Goal: Transaction & Acquisition: Purchase product/service

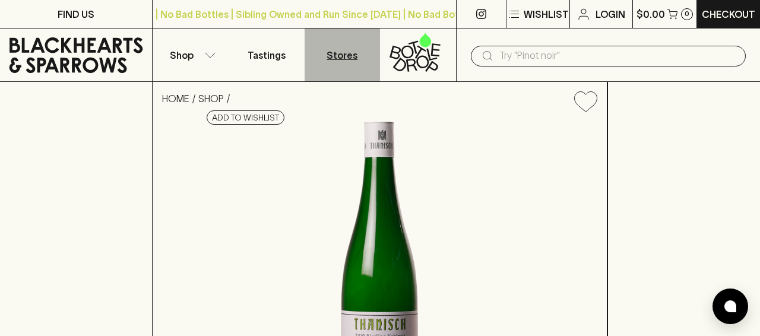
click at [351, 55] on p "Stores" at bounding box center [342, 55] width 31 height 14
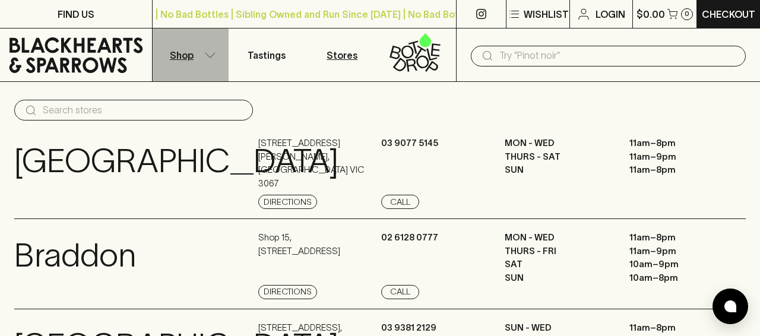
click at [207, 58] on icon "button" at bounding box center [210, 55] width 12 height 6
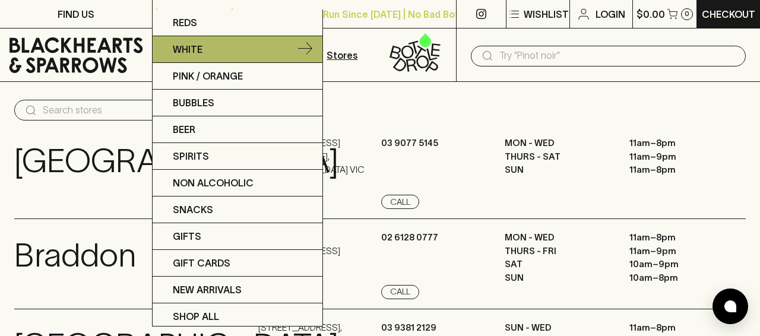
click at [217, 48] on link "White" at bounding box center [238, 49] width 170 height 27
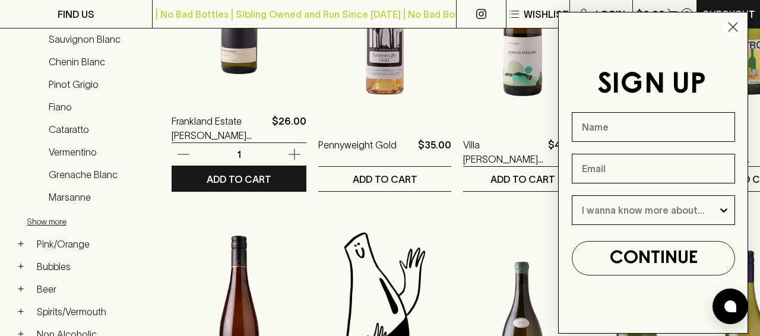
scroll to position [337, 0]
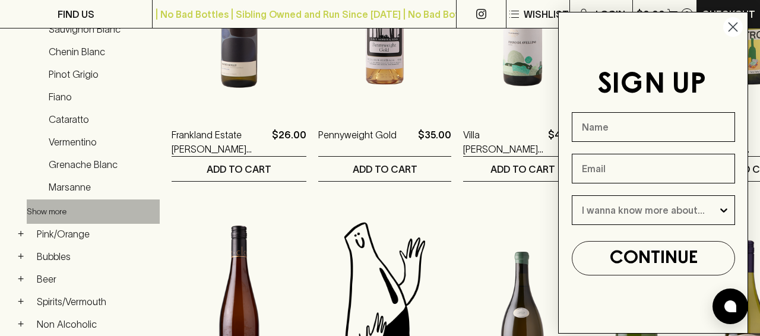
click at [50, 210] on button "Show more" at bounding box center [105, 212] width 156 height 24
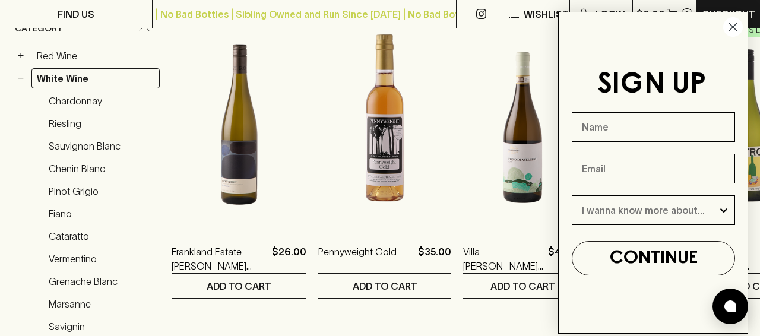
scroll to position [220, 0]
click at [75, 124] on link "Riesling" at bounding box center [101, 124] width 116 height 20
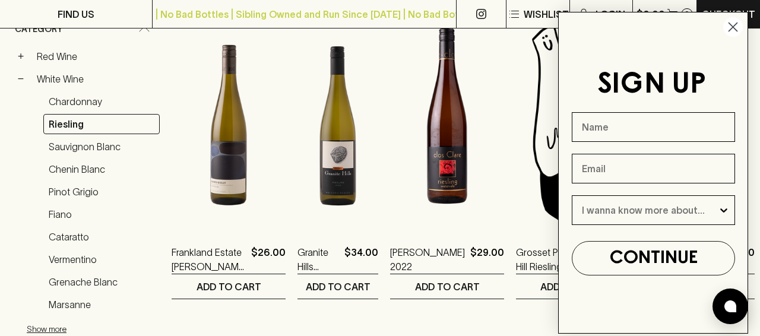
click at [735, 27] on circle "Close dialog" at bounding box center [734, 27] width 20 height 20
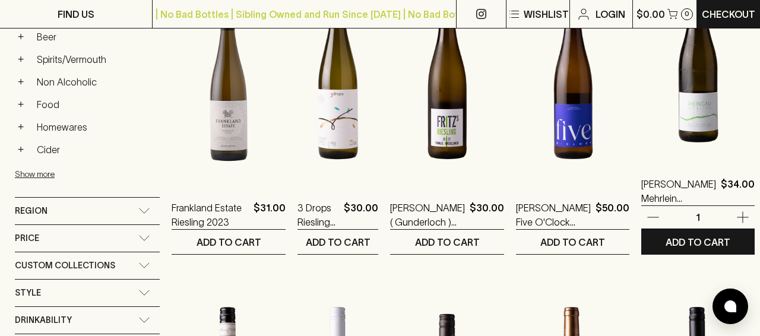
scroll to position [637, 0]
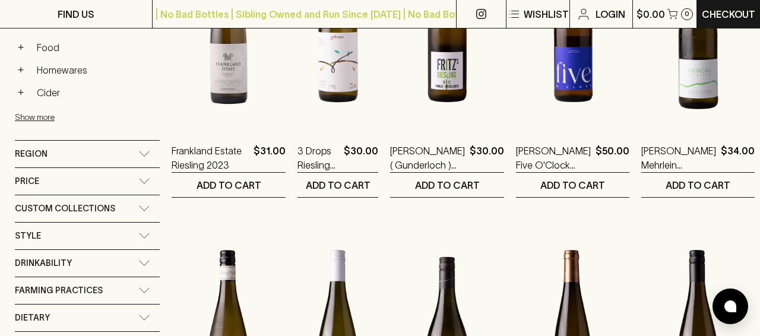
click at [145, 156] on icon at bounding box center [145, 153] width 10 height 5
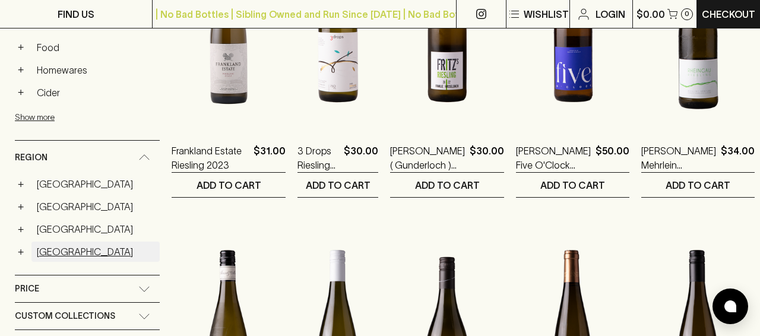
click at [48, 248] on link "[GEOGRAPHIC_DATA]" at bounding box center [95, 252] width 128 height 20
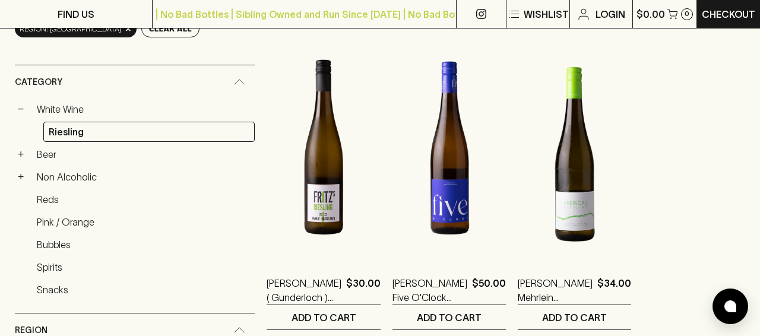
scroll to position [232, 0]
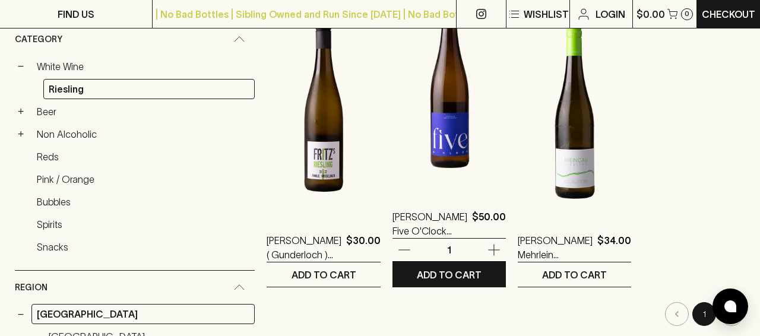
click at [402, 156] on img at bounding box center [449, 88] width 113 height 208
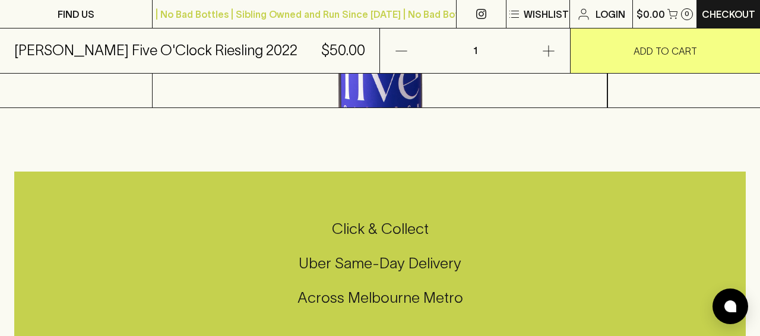
scroll to position [295, 0]
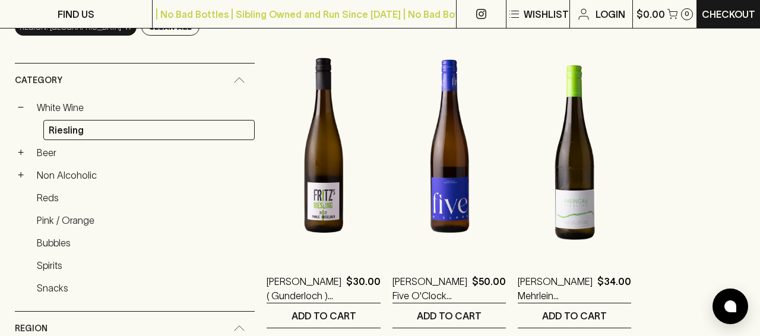
scroll to position [190, 0]
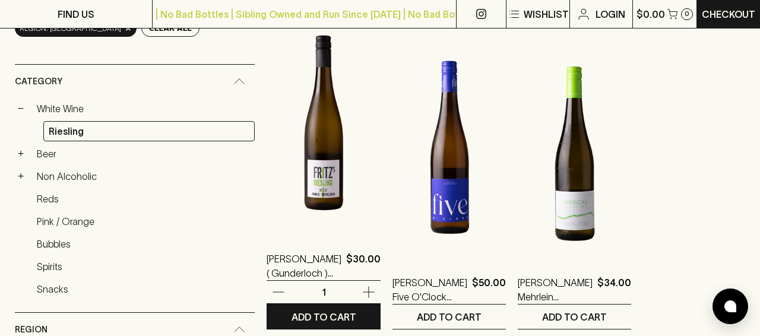
click at [304, 184] on img at bounding box center [324, 130] width 114 height 208
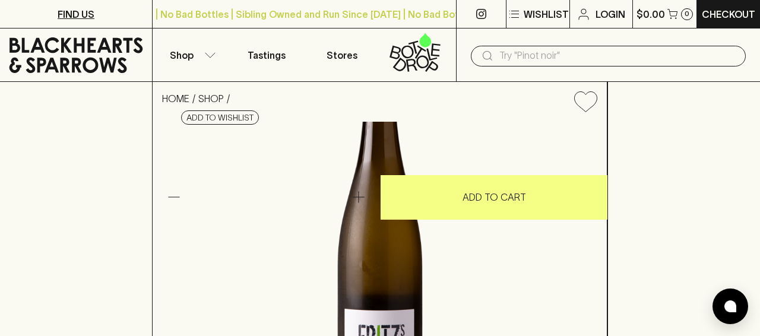
scroll to position [190, 0]
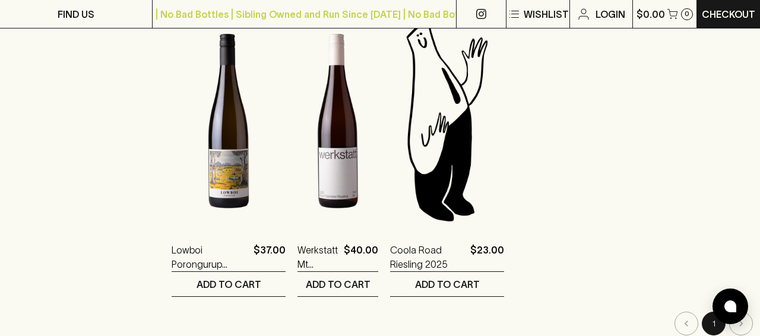
scroll to position [1166, 0]
